Goal: Transaction & Acquisition: Download file/media

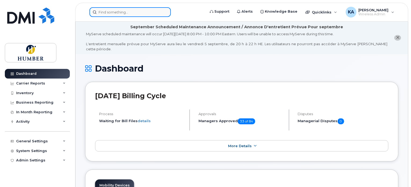
click at [119, 12] on input at bounding box center [129, 12] width 81 height 10
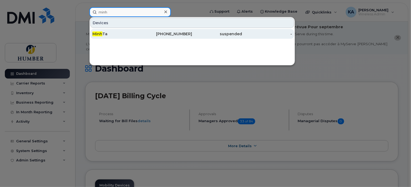
type input "minh"
click at [103, 32] on div "Minh Ta" at bounding box center [117, 33] width 50 height 5
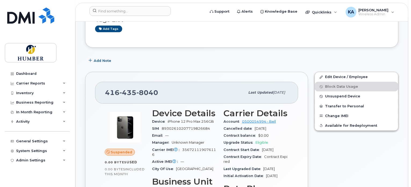
scroll to position [143, 0]
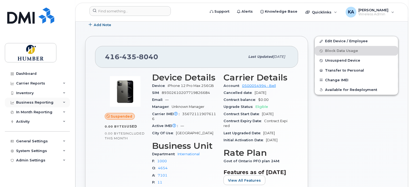
click at [37, 104] on div "Business Reporting" at bounding box center [37, 102] width 65 height 10
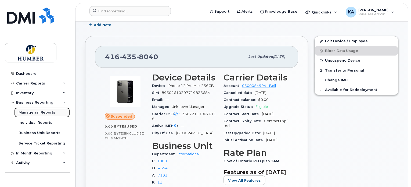
click at [35, 111] on div "Managerial Reports" at bounding box center [37, 112] width 37 height 5
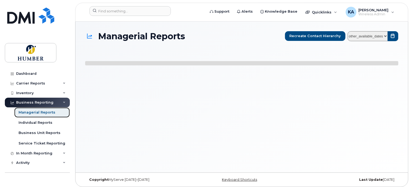
select select
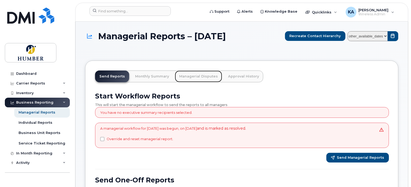
click at [201, 75] on link "Managerial Disputes" at bounding box center [198, 76] width 47 height 12
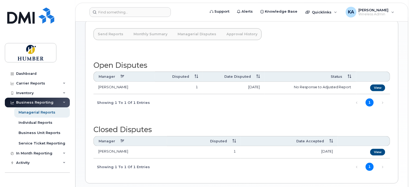
scroll to position [71, 0]
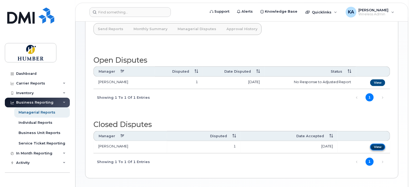
click at [377, 143] on link "View" at bounding box center [377, 146] width 15 height 7
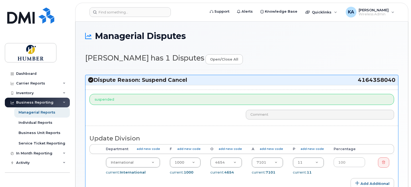
select select "5824768"
select select "5824989"
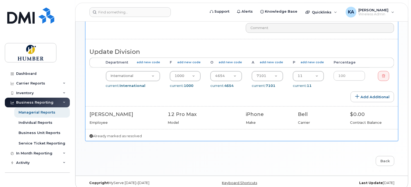
scroll to position [12, 0]
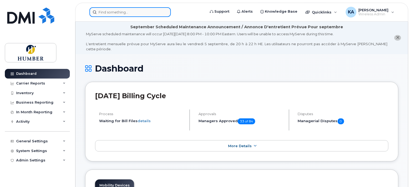
click at [126, 12] on input at bounding box center [129, 12] width 81 height 10
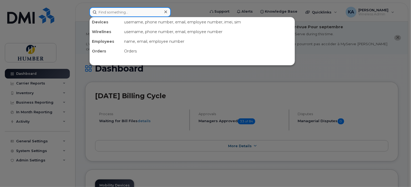
click at [126, 12] on input at bounding box center [129, 12] width 81 height 10
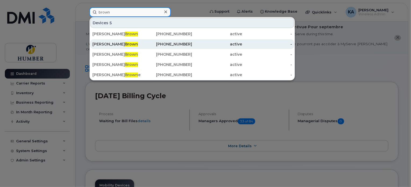
type input "brown"
click at [119, 43] on div "Allan Brown" at bounding box center [117, 43] width 50 height 5
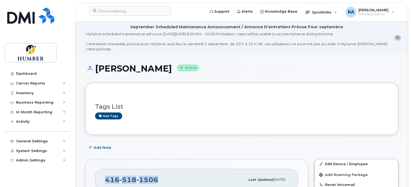
drag, startPoint x: 105, startPoint y: 173, endPoint x: 159, endPoint y: 172, distance: 54.0
click at [159, 174] on div "416 518 1506" at bounding box center [175, 179] width 140 height 11
copy span "416 518 1506"
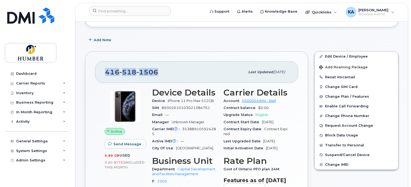
scroll to position [143, 0]
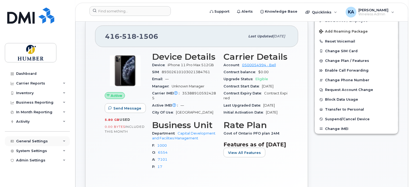
click at [54, 140] on div "General Settings" at bounding box center [37, 141] width 65 height 10
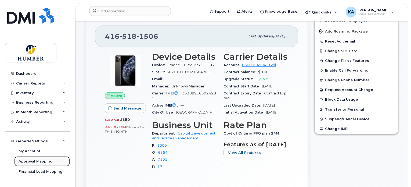
click at [42, 160] on div "Approval Mapping" at bounding box center [36, 161] width 34 height 5
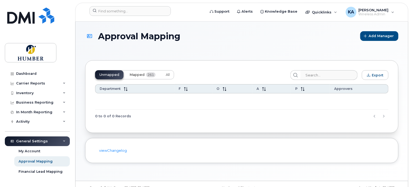
click at [148, 75] on span "261" at bounding box center [150, 74] width 9 height 5
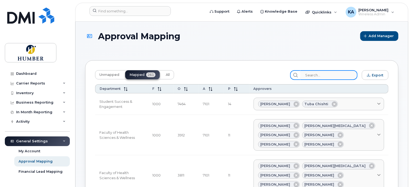
click at [314, 72] on input "search" at bounding box center [328, 75] width 57 height 10
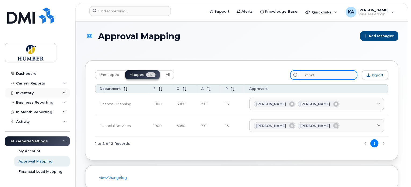
type input "mont"
click at [31, 91] on div "Inventory" at bounding box center [24, 93] width 17 height 4
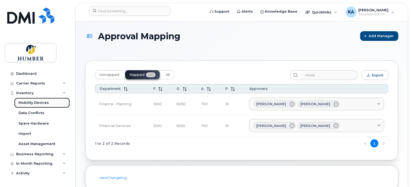
click at [34, 100] on div "Mobility Devices" at bounding box center [34, 102] width 30 height 5
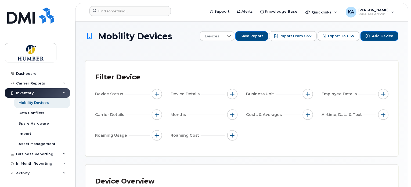
click at [308, 96] on span "button" at bounding box center [307, 94] width 4 height 4
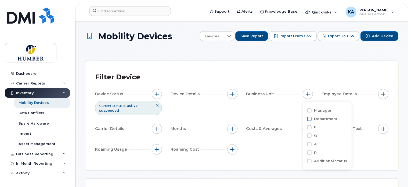
click at [309, 117] on input "Department" at bounding box center [309, 119] width 4 height 4
checkbox input "true"
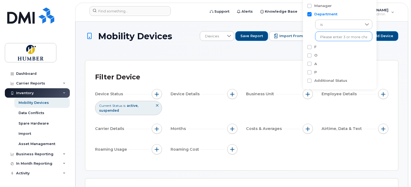
click at [324, 37] on input "text" at bounding box center [343, 37] width 47 height 5
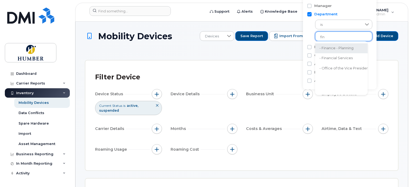
type input "fin"
click at [326, 48] on li "- Finance - Planning" at bounding box center [379, 48] width 128 height 10
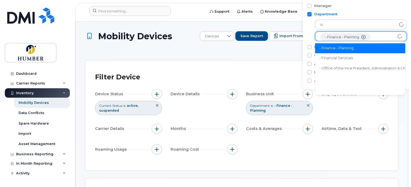
scroll to position [11, 0]
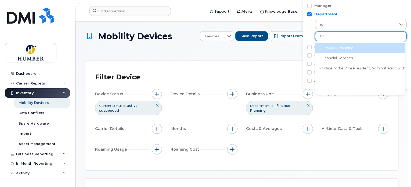
type input "fin"
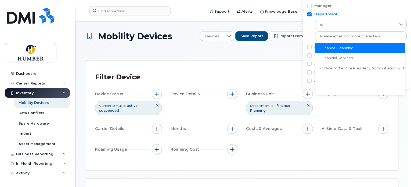
click at [327, 49] on li "- Finance - Planning" at bounding box center [379, 48] width 128 height 10
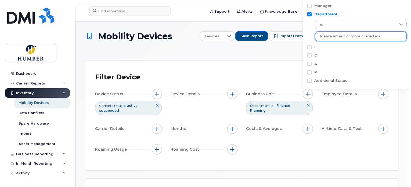
scroll to position [5, 0]
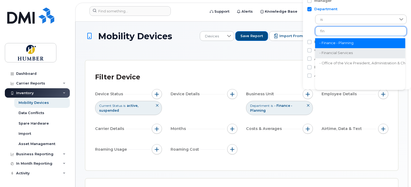
type input "fin"
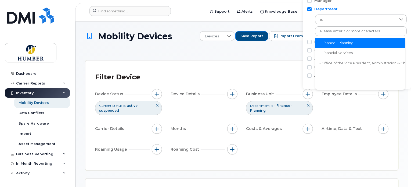
click at [327, 50] on li "- Financial Services" at bounding box center [379, 53] width 128 height 10
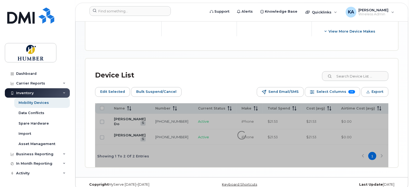
scroll to position [250, 0]
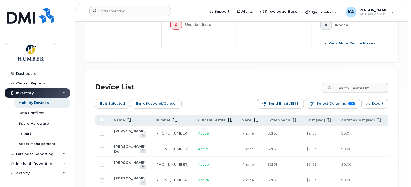
scroll to position [236, 0]
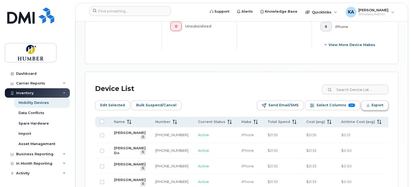
click at [376, 104] on span "Export" at bounding box center [377, 105] width 12 height 8
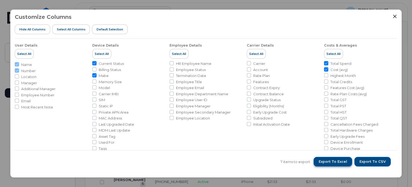
click at [338, 161] on span "Export to Excel" at bounding box center [333, 161] width 28 height 5
drag, startPoint x: 397, startPoint y: 15, endPoint x: 394, endPoint y: 15, distance: 3.5
click at [397, 15] on div "Customize Columns Hide All Columns Select all Columns Default Selection User De…" at bounding box center [206, 93] width 392 height 168
click at [394, 15] on icon "Close" at bounding box center [394, 15] width 3 height 3
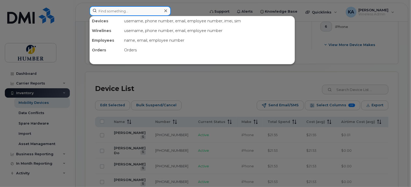
click at [135, 7] on input at bounding box center [129, 11] width 81 height 10
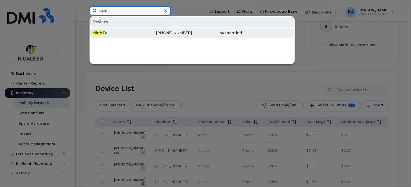
type input "minh"
click at [128, 32] on div "Minh Ta" at bounding box center [117, 32] width 50 height 5
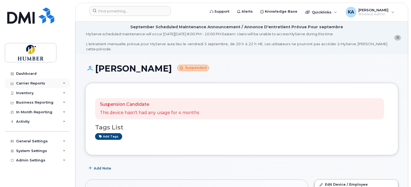
click at [38, 84] on div "Carrier Reports" at bounding box center [30, 83] width 29 height 4
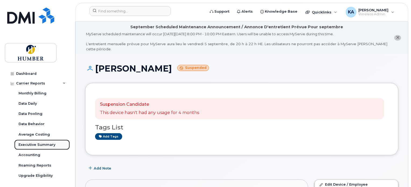
click at [28, 143] on div "Executive Summary" at bounding box center [37, 144] width 37 height 5
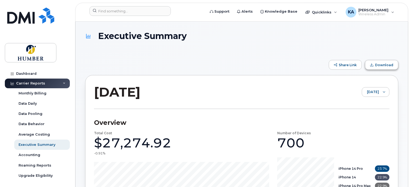
click at [376, 63] on button "Download" at bounding box center [381, 65] width 33 height 10
click at [63, 81] on div "Carrier Reports" at bounding box center [37, 83] width 65 height 10
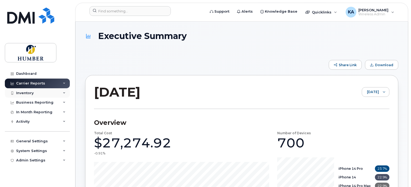
click at [43, 93] on div "Inventory" at bounding box center [37, 93] width 65 height 10
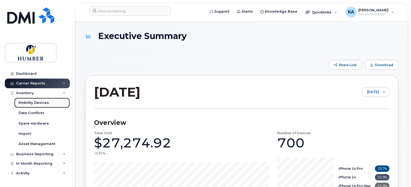
click at [38, 102] on div "Mobility Devices" at bounding box center [34, 102] width 30 height 5
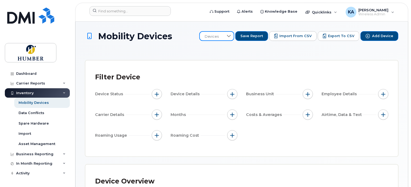
click at [224, 36] on span "Devices" at bounding box center [212, 37] width 24 height 10
click at [229, 65] on span "Monthly Report All" at bounding box center [226, 64] width 32 height 5
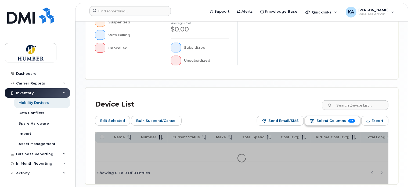
scroll to position [215, 0]
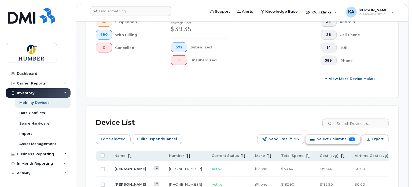
scroll to position [286, 0]
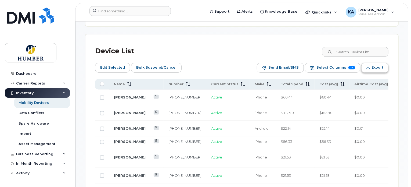
click at [376, 67] on span "Export" at bounding box center [377, 67] width 12 height 8
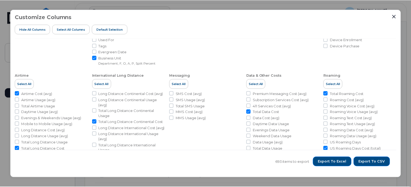
scroll to position [107, 0]
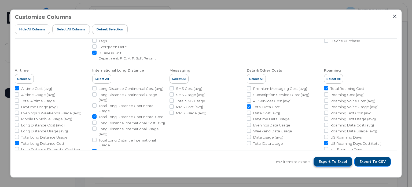
click at [339, 162] on span "Export to Excel" at bounding box center [333, 161] width 28 height 5
click at [395, 15] on icon "Close" at bounding box center [395, 16] width 4 height 4
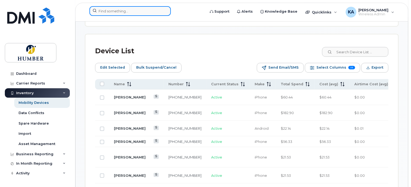
click at [121, 10] on input at bounding box center [129, 11] width 81 height 10
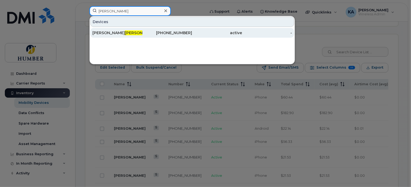
type input "mettler"
click at [118, 30] on div "Kathryn Mettler" at bounding box center [117, 32] width 50 height 5
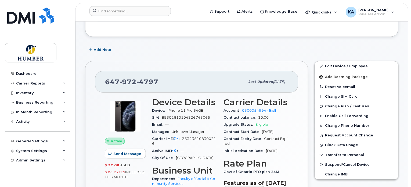
scroll to position [36, 0]
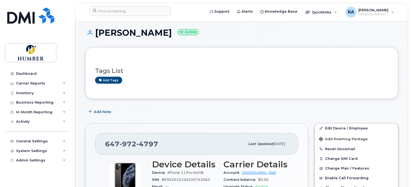
drag, startPoint x: 95, startPoint y: 25, endPoint x: 165, endPoint y: 29, distance: 69.4
click at [165, 29] on h1 "[PERSON_NAME] Active" at bounding box center [241, 32] width 313 height 9
copy h1 "[PERSON_NAME]"
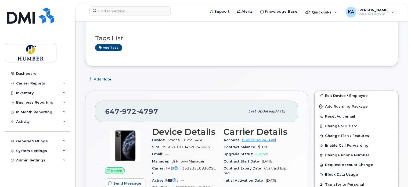
scroll to position [107, 0]
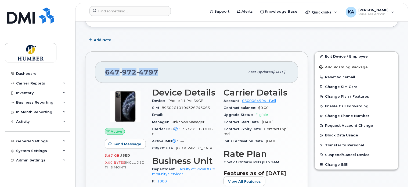
drag, startPoint x: 105, startPoint y: 66, endPoint x: 158, endPoint y: 65, distance: 52.6
click at [158, 66] on div "647 972 4797" at bounding box center [175, 71] width 140 height 11
copy span "647 972 4797"
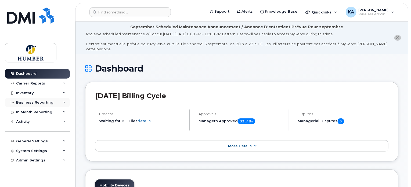
click at [39, 102] on div "Business Reporting" at bounding box center [34, 102] width 37 height 4
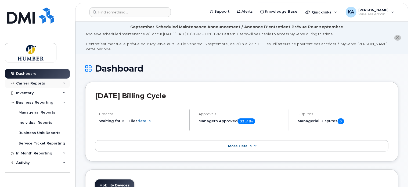
click at [39, 82] on div "Carrier Reports" at bounding box center [30, 83] width 29 height 4
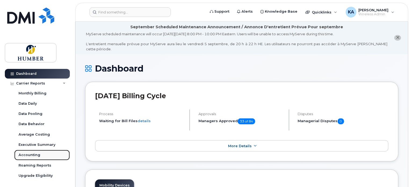
click at [30, 153] on div "Accounting" at bounding box center [30, 154] width 22 height 5
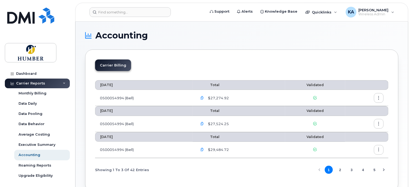
click at [380, 97] on icon "button" at bounding box center [378, 97] width 3 height 3
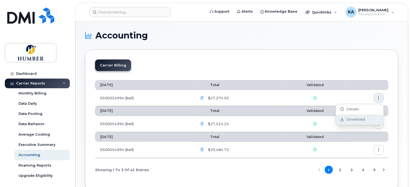
click at [351, 119] on span "Download" at bounding box center [354, 119] width 21 height 5
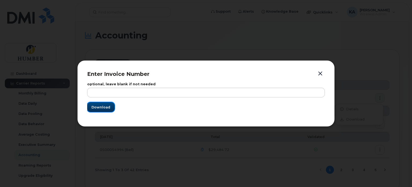
click at [99, 103] on button "Download" at bounding box center [100, 107] width 27 height 10
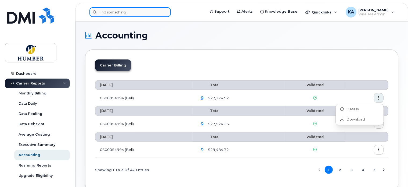
click at [119, 10] on input at bounding box center [129, 12] width 81 height 10
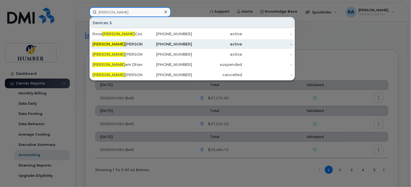
type input "[PERSON_NAME]"
click at [117, 42] on div "[PERSON_NAME]" at bounding box center [117, 43] width 50 height 5
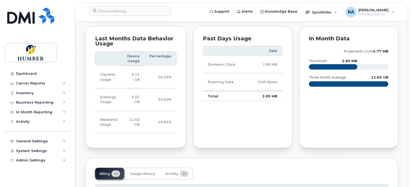
scroll to position [394, 0]
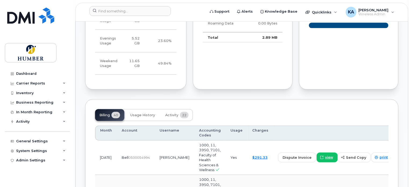
click at [325, 155] on span "view" at bounding box center [329, 157] width 8 height 5
